Goal: Find specific page/section: Find specific page/section

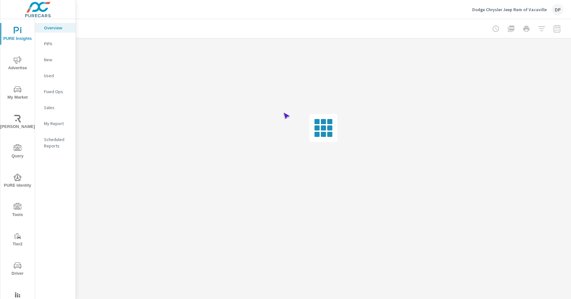
click at [16, 269] on span "Driver" at bounding box center [17, 269] width 31 height 16
